Goal: Book appointment/travel/reservation

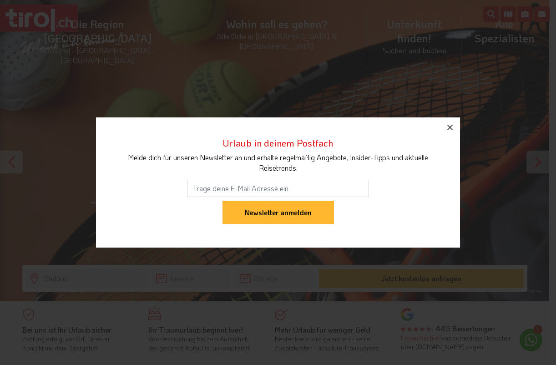
click at [448, 124] on icon "button" at bounding box center [450, 127] width 11 height 11
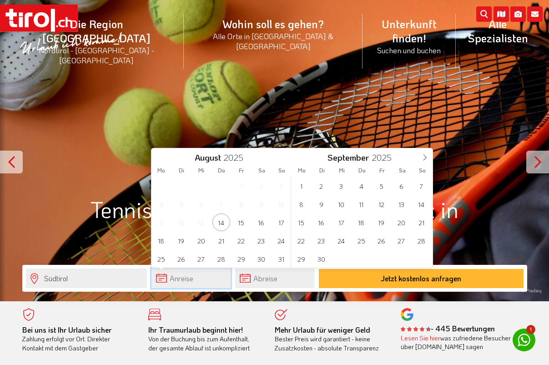
click at [211, 273] on input "text" at bounding box center [191, 279] width 79 height 20
click at [426, 157] on icon at bounding box center [425, 157] width 6 height 6
click at [400, 184] on span "4" at bounding box center [402, 186] width 18 height 18
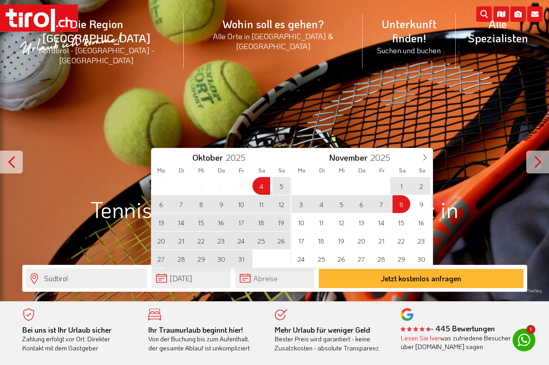
click at [402, 207] on span "8" at bounding box center [402, 204] width 18 height 18
type input "[DATE]"
type input "08-11-2025"
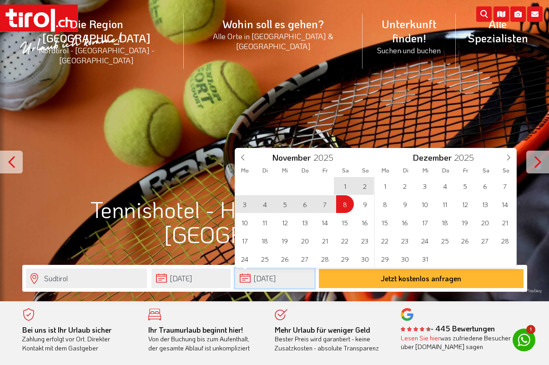
click at [282, 280] on input "08-11-2025" at bounding box center [274, 279] width 79 height 20
click at [246, 155] on span at bounding box center [242, 155] width 15 height 15
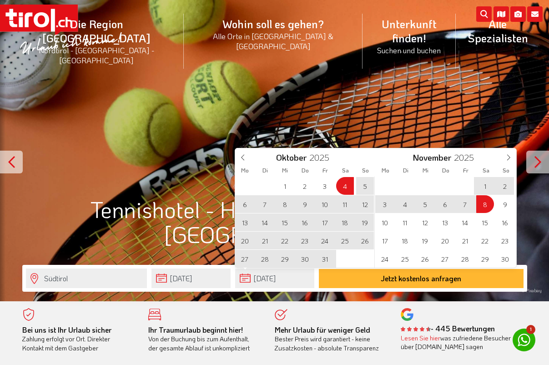
click at [348, 201] on span "11" at bounding box center [345, 204] width 18 height 18
type input "[DATE]"
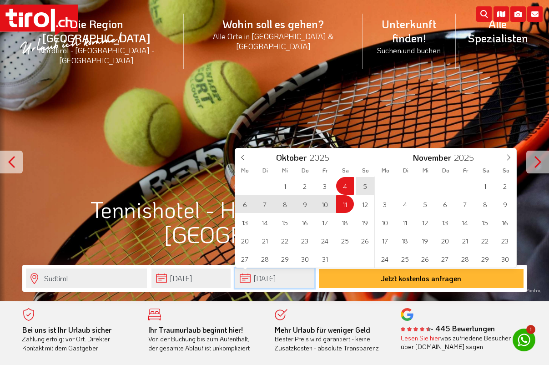
click at [288, 280] on input "[DATE]" at bounding box center [274, 279] width 79 height 20
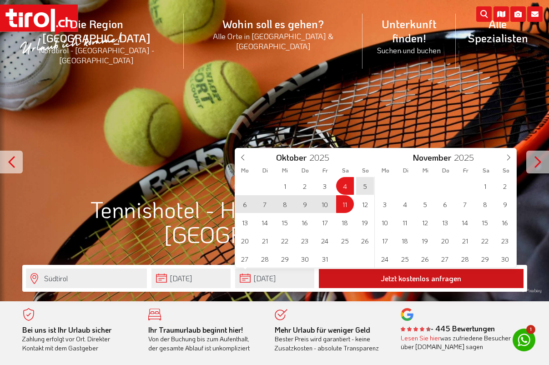
click at [401, 279] on button "Jetzt kostenlos anfragen" at bounding box center [421, 278] width 205 height 19
type input "[DATE]"
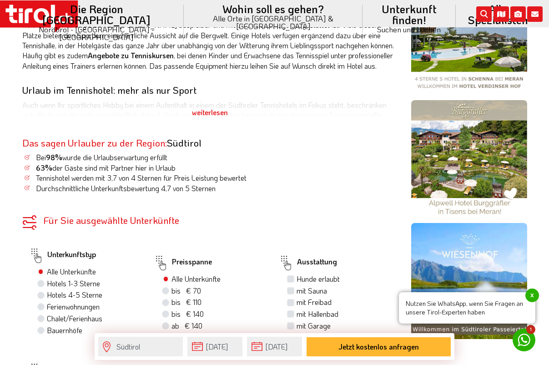
scroll to position [452, 0]
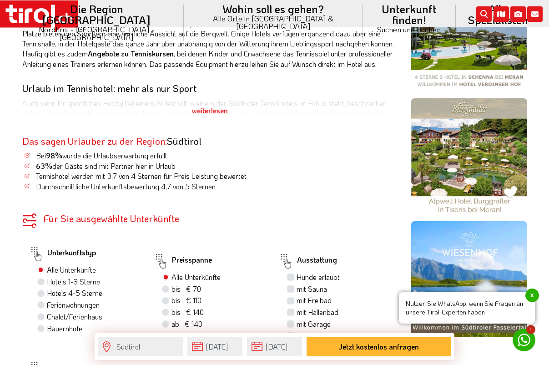
click at [60, 300] on label "Ferienwohnungen" at bounding box center [73, 305] width 53 height 10
click at [45, 302] on input "Ferienwohnungen" at bounding box center [42, 305] width 6 height 6
radio input "true"
click at [63, 300] on label "Ferienwohnungen 6" at bounding box center [75, 305] width 57 height 10
click at [45, 302] on input "Ferienwohnungen 6" at bounding box center [42, 305] width 6 height 6
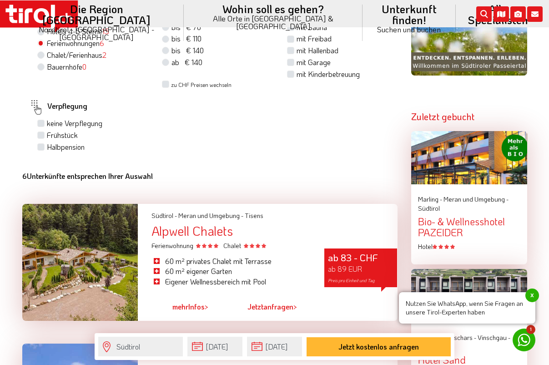
scroll to position [716, 0]
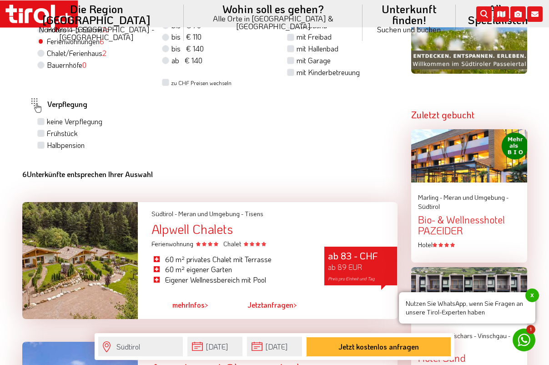
click at [288, 222] on div "Alpwell Chalets" at bounding box center [275, 229] width 246 height 14
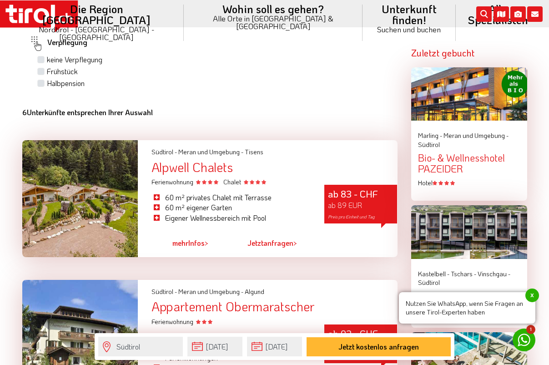
scroll to position [846, 0]
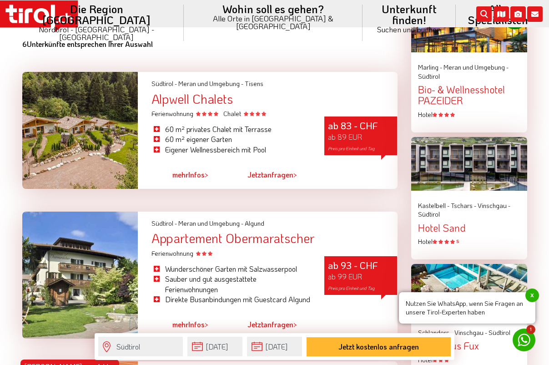
drag, startPoint x: 310, startPoint y: 221, endPoint x: 331, endPoint y: 221, distance: 21.4
click at [331, 231] on div "Appartement Obermaratscher" at bounding box center [275, 238] width 246 height 14
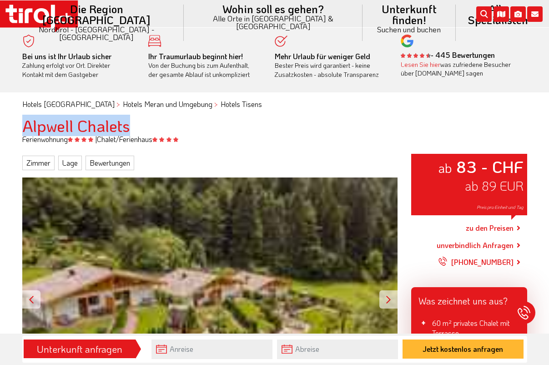
drag, startPoint x: 131, startPoint y: 126, endPoint x: 20, endPoint y: 126, distance: 111.1
click at [20, 122] on div "Alpwell Chalets" at bounding box center [274, 126] width 519 height 18
copy h1 "Alpwell Chalets"
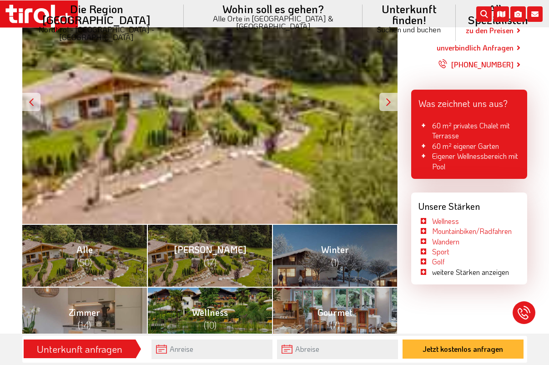
scroll to position [199, 0]
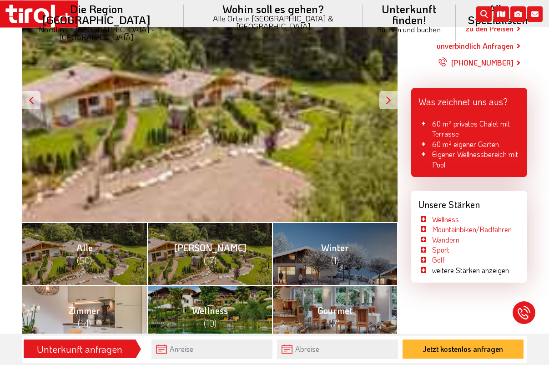
click at [96, 300] on link "Zimmer (14)" at bounding box center [84, 316] width 125 height 63
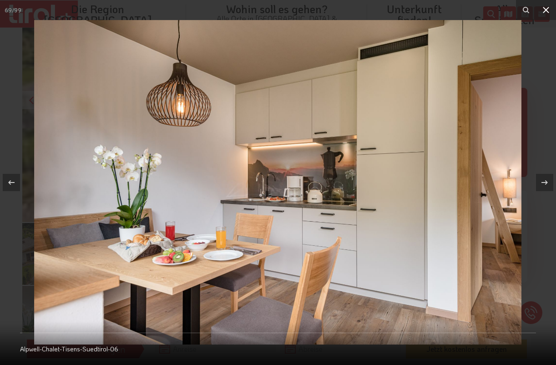
click at [545, 13] on icon at bounding box center [546, 10] width 11 height 11
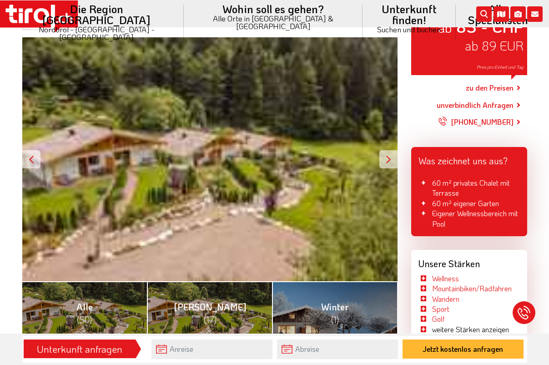
scroll to position [220, 0]
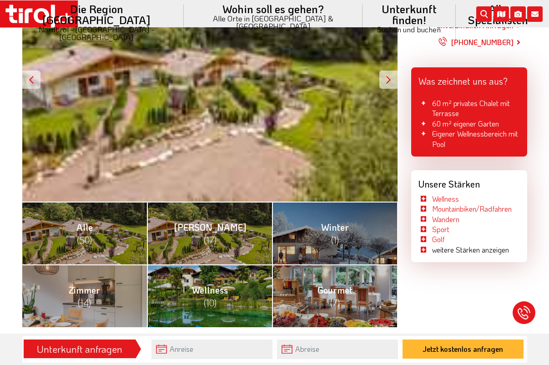
click at [443, 246] on li "weitere Stärken anzeigen" at bounding box center [464, 250] width 91 height 10
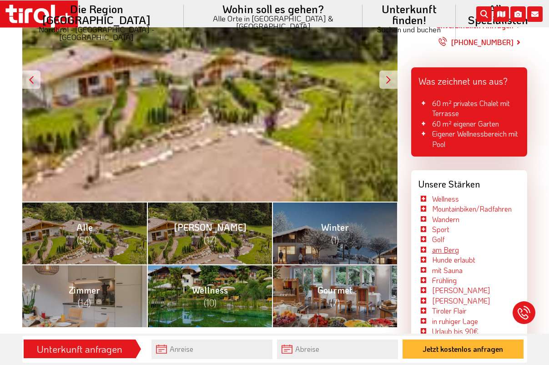
scroll to position [229, 0]
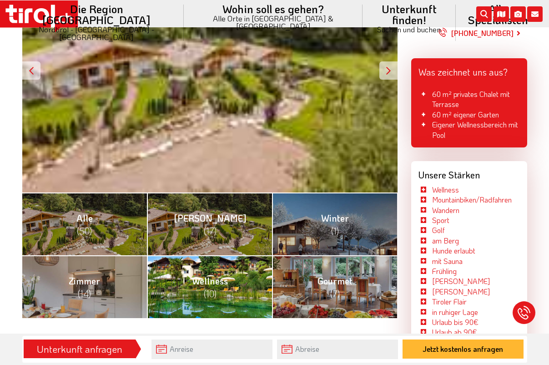
click at [243, 264] on link "Wellness (10)" at bounding box center [209, 286] width 125 height 63
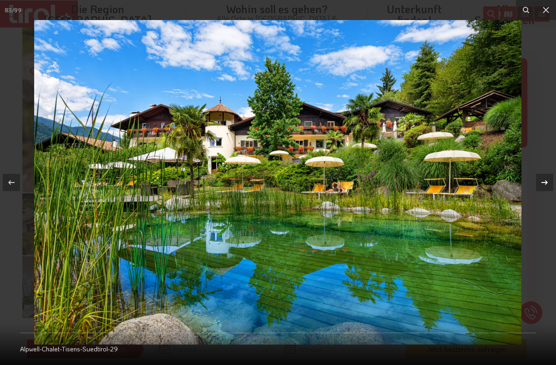
click at [546, 181] on icon at bounding box center [545, 182] width 6 height 5
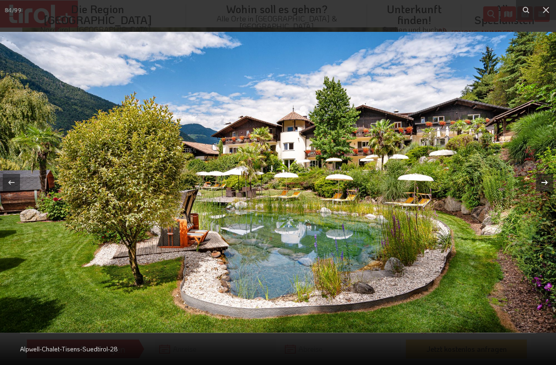
click at [546, 181] on icon at bounding box center [545, 182] width 6 height 5
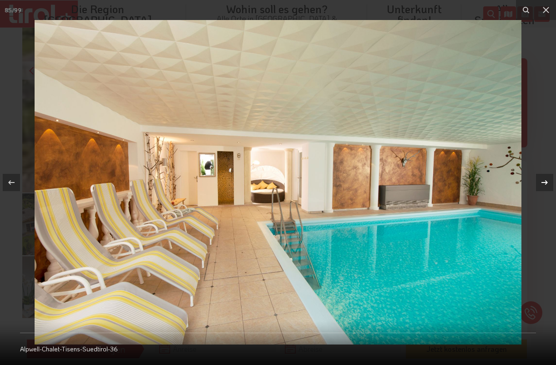
click at [546, 181] on icon at bounding box center [545, 182] width 6 height 5
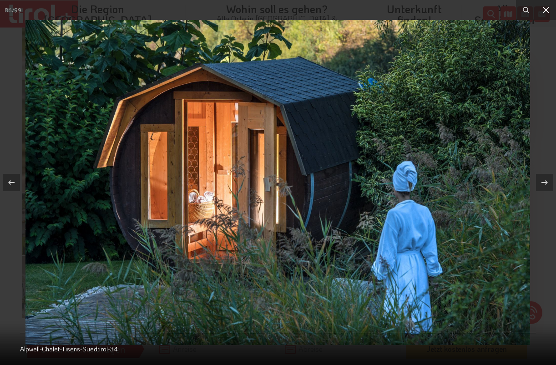
click at [546, 14] on icon at bounding box center [546, 10] width 11 height 11
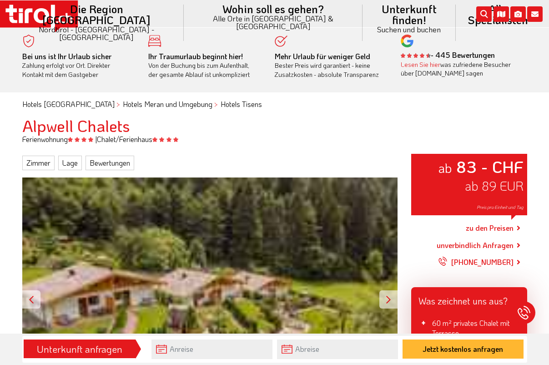
click at [499, 228] on link "zu den Preisen" at bounding box center [490, 228] width 48 height 23
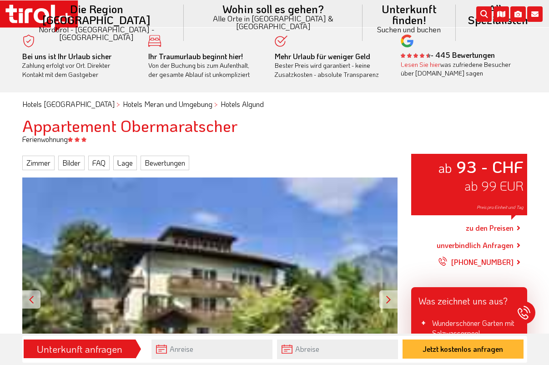
click at [271, 217] on div "ab 93 - CHF ab 99 EUR Preis pro Einheit und Tag" at bounding box center [210, 300] width 376 height 244
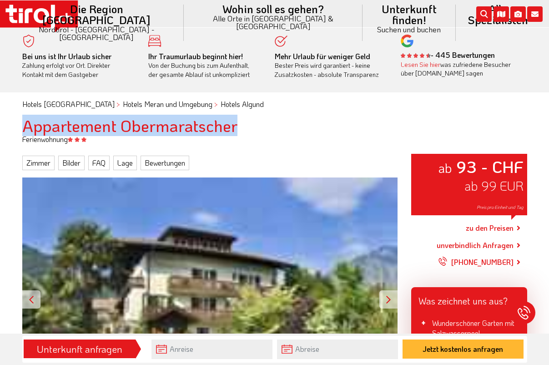
drag, startPoint x: 235, startPoint y: 126, endPoint x: 5, endPoint y: 118, distance: 230.9
copy h1 "Appartement Obermaratscher"
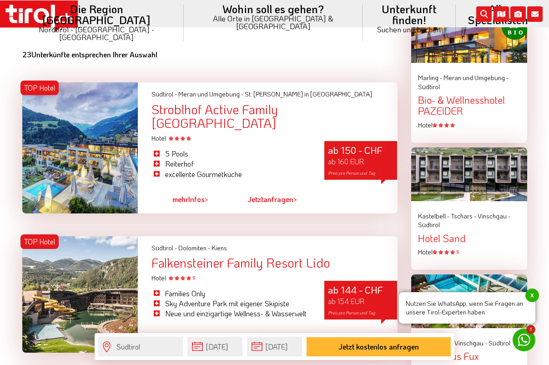
scroll to position [527, 0]
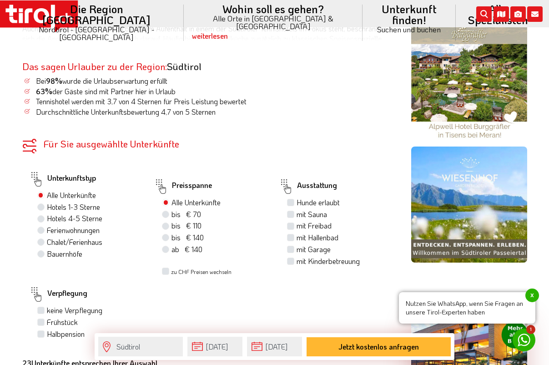
click at [84, 237] on label "Chalet/Ferienhaus" at bounding box center [75, 242] width 56 height 10
click at [45, 239] on input "Chalet/Ferienhaus" at bounding box center [42, 242] width 6 height 6
radio input "true"
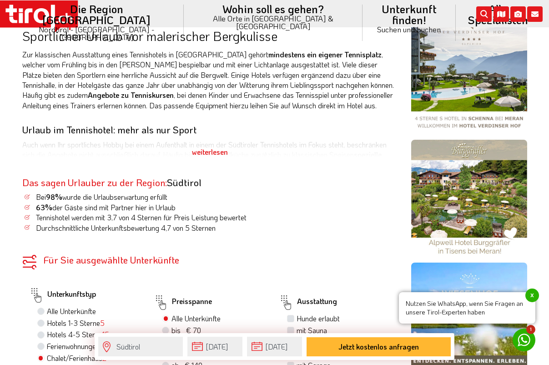
scroll to position [469, 0]
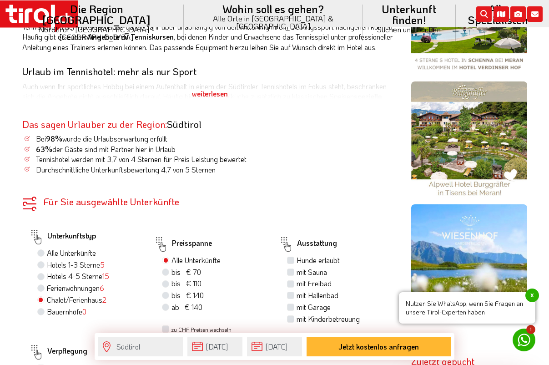
click at [72, 248] on label "Alle Unterkünfte" at bounding box center [71, 253] width 49 height 10
click at [45, 250] on input "Alle Unterkünfte" at bounding box center [42, 253] width 6 height 6
radio input "true"
click at [86, 283] on label "Ferienwohnungen 6" at bounding box center [75, 288] width 57 height 10
click at [45, 285] on input "Ferienwohnungen 6" at bounding box center [42, 288] width 6 height 6
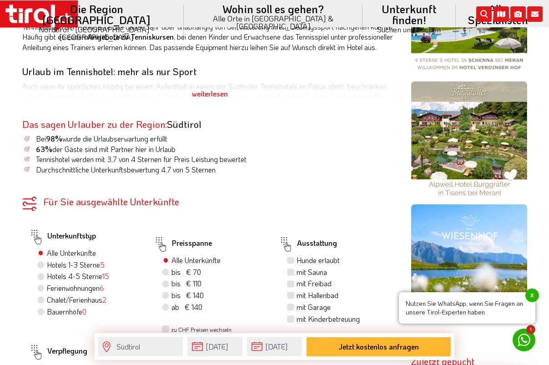
radio input "true"
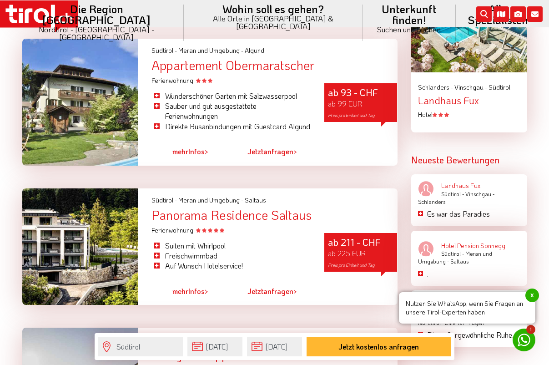
scroll to position [1093, 0]
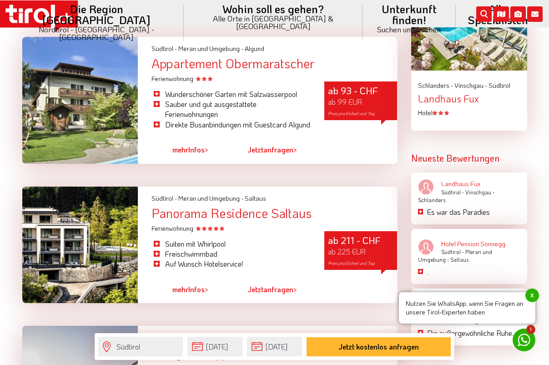
drag, startPoint x: 314, startPoint y: 210, endPoint x: 152, endPoint y: 205, distance: 162.1
click at [152, 206] on div "Panorama Residence Saltaus" at bounding box center [275, 213] width 246 height 14
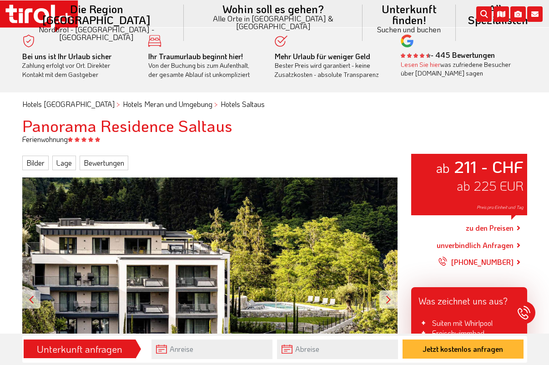
click at [214, 131] on h1 "Panorama Residence Saltaus" at bounding box center [274, 126] width 505 height 18
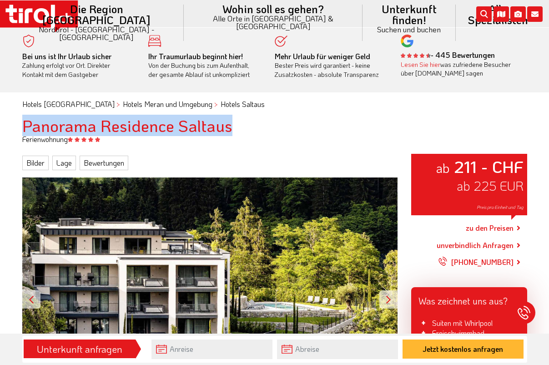
drag, startPoint x: 226, startPoint y: 127, endPoint x: 6, endPoint y: 118, distance: 219.6
copy h1 "Panorama Residence Saltaus"
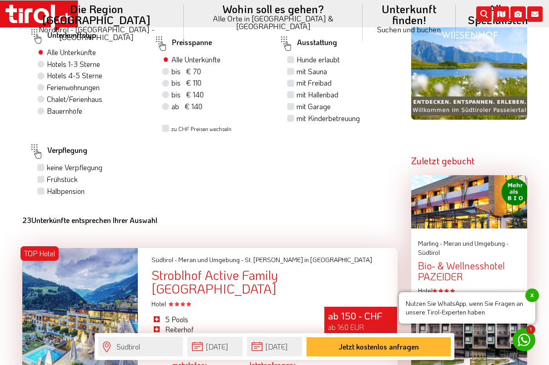
scroll to position [559, 0]
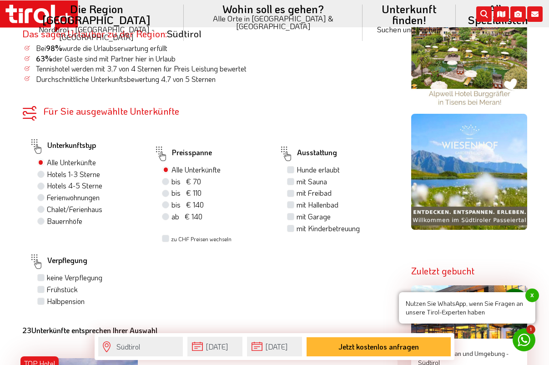
click at [86, 193] on label "Ferienwohnungen" at bounding box center [73, 198] width 53 height 10
click at [45, 194] on input "Ferienwohnungen" at bounding box center [42, 197] width 6 height 6
radio input "true"
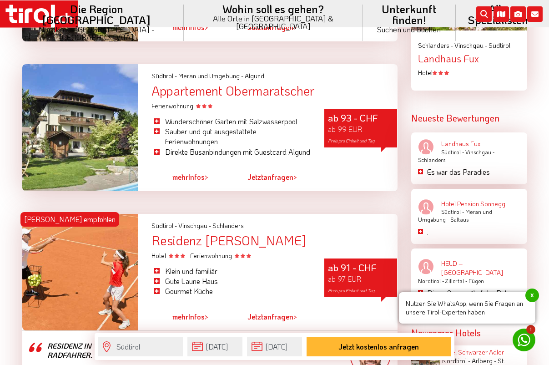
scroll to position [1242, 0]
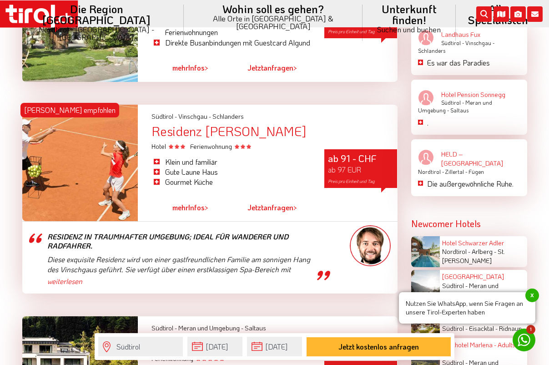
drag, startPoint x: 246, startPoint y: 124, endPoint x: 155, endPoint y: 120, distance: 91.6
click at [155, 124] on div "Residenz [PERSON_NAME]" at bounding box center [275, 131] width 246 height 14
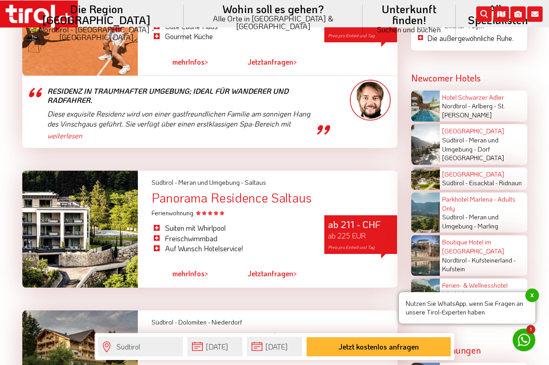
scroll to position [1453, 0]
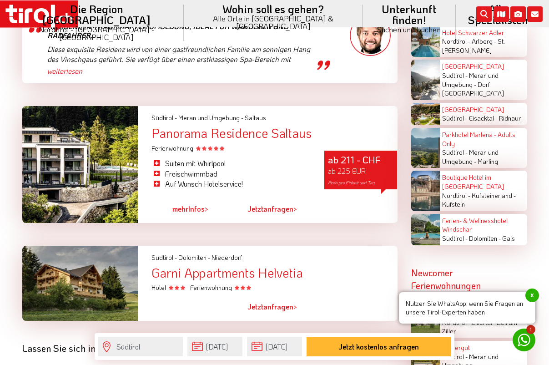
drag, startPoint x: 300, startPoint y: 262, endPoint x: 155, endPoint y: 262, distance: 145.2
click at [155, 266] on div "Garni Appartments Helvetia" at bounding box center [275, 273] width 246 height 14
copy div "Garni Appartments Helvetia"
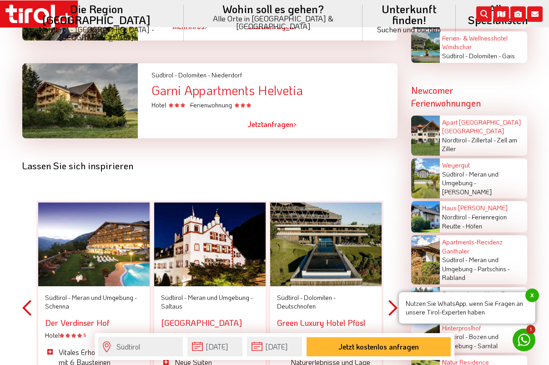
scroll to position [1109, 0]
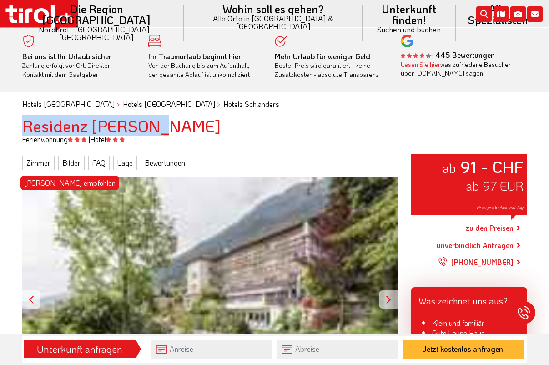
drag, startPoint x: 155, startPoint y: 125, endPoint x: 20, endPoint y: 122, distance: 135.7
click at [20, 122] on div "Residenz [PERSON_NAME]" at bounding box center [274, 126] width 519 height 18
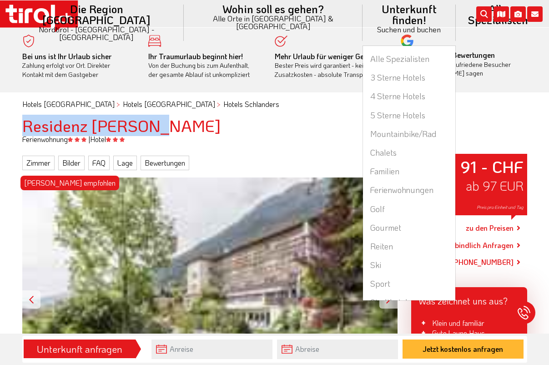
copy h1 "Residenz [PERSON_NAME]"
